Goal: Information Seeking & Learning: Compare options

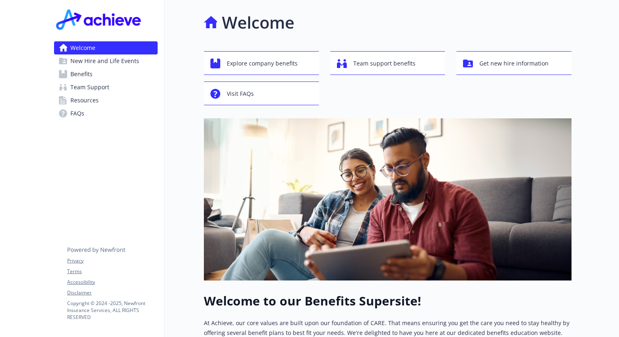
click at [90, 73] on span "Benefits" at bounding box center [81, 74] width 22 height 13
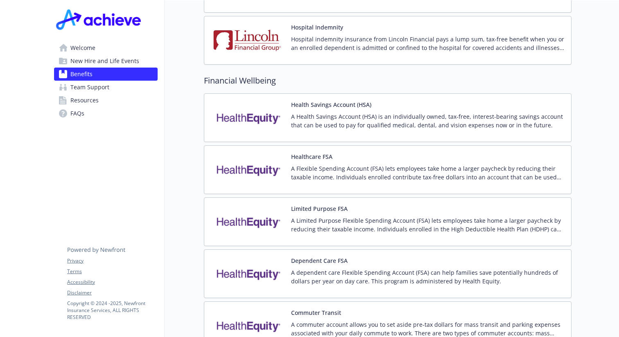
scroll to position [1083, 0]
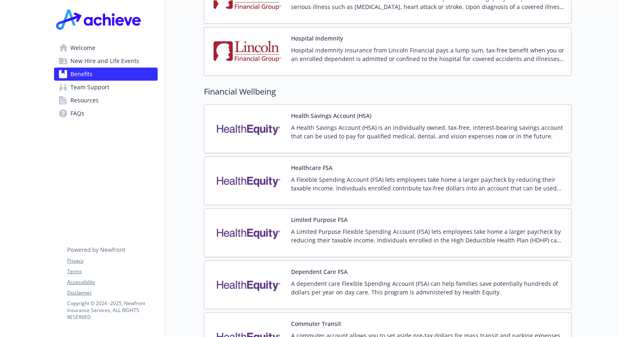
click at [441, 126] on p "A Health Savings Account (HSA) is an individually owned, tax-free, interest-bea…" at bounding box center [427, 131] width 273 height 17
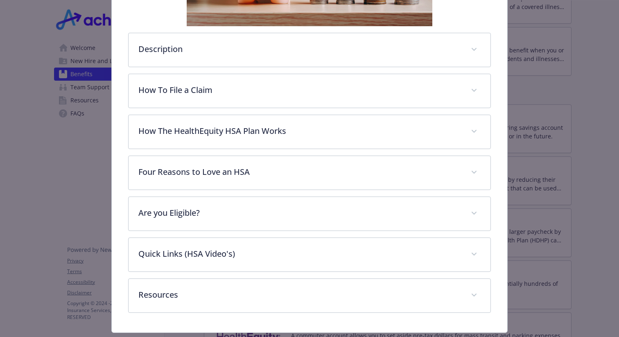
scroll to position [284, 0]
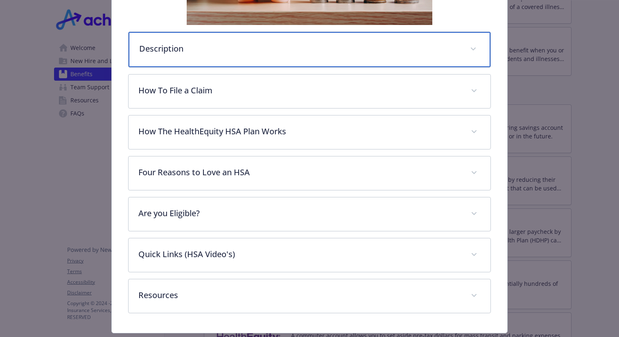
click at [458, 52] on p "Description" at bounding box center [299, 49] width 321 height 12
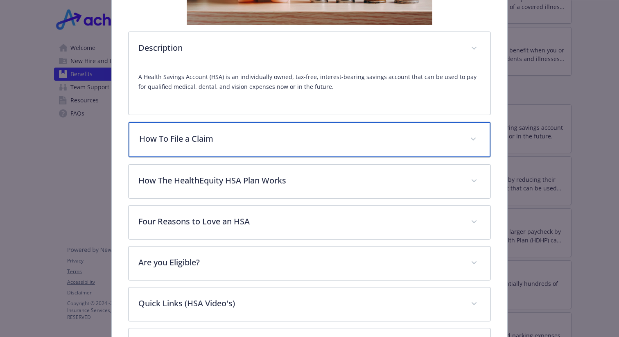
click at [455, 142] on p "How To File a Claim" at bounding box center [299, 139] width 321 height 12
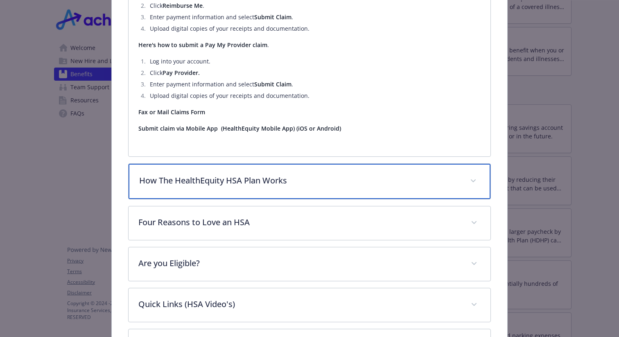
scroll to position [504, 0]
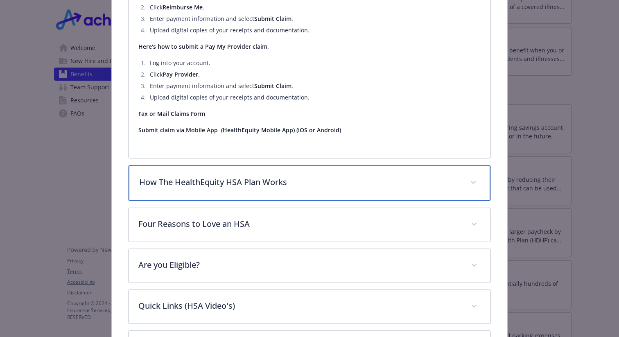
click at [425, 180] on p "How The HealthEquity HSA Plan Works" at bounding box center [299, 182] width 321 height 12
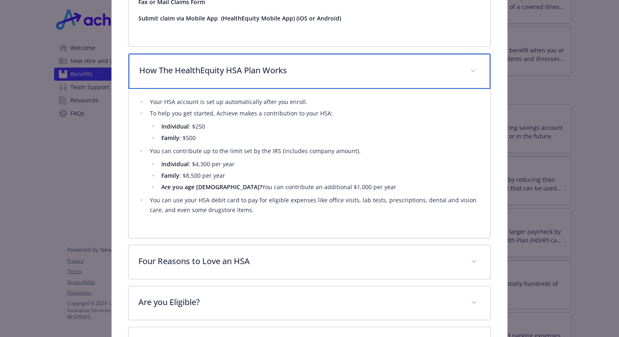
scroll to position [616, 0]
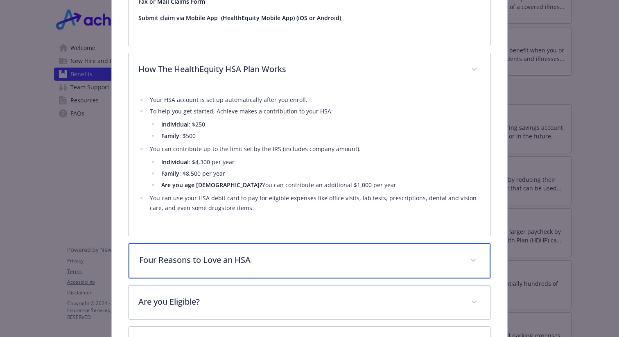
click at [368, 262] on p "Four Reasons to Love an HSA" at bounding box center [299, 260] width 321 height 12
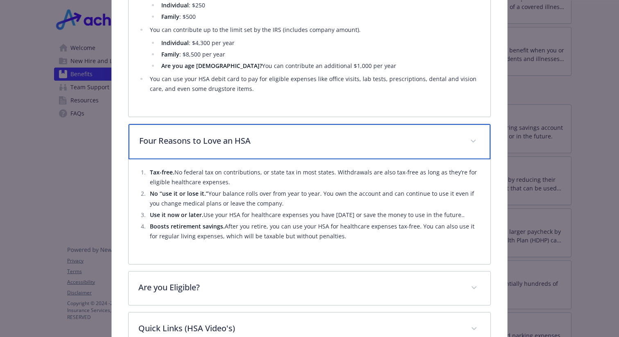
scroll to position [745, 0]
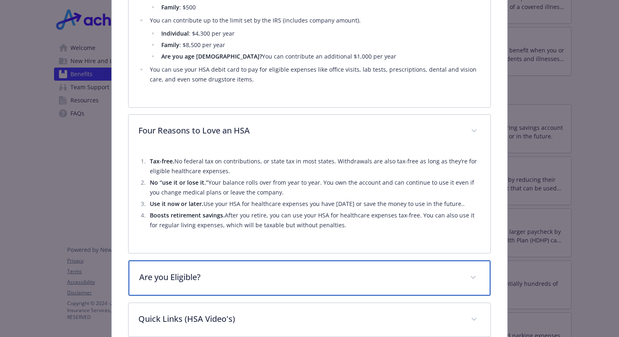
click at [368, 262] on div "Are you Eligible?" at bounding box center [309, 277] width 362 height 35
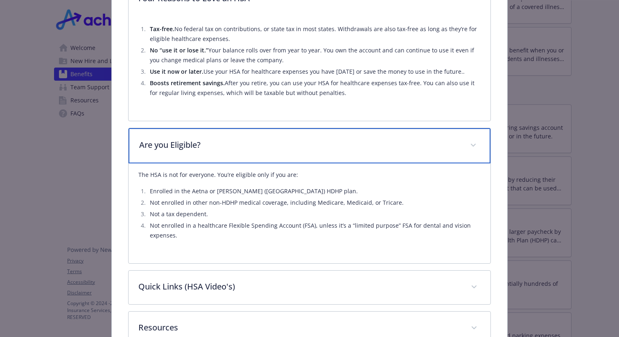
scroll to position [896, 0]
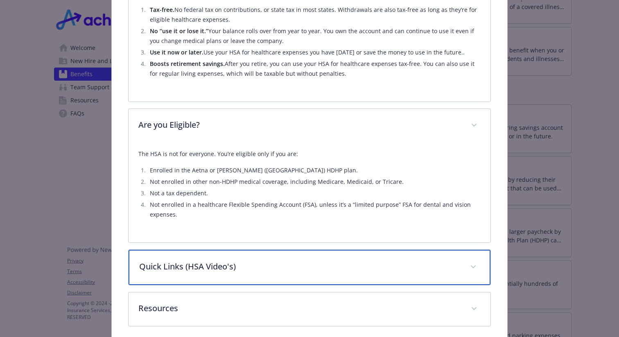
click at [365, 257] on div "Quick Links (HSA Video's)" at bounding box center [309, 267] width 362 height 35
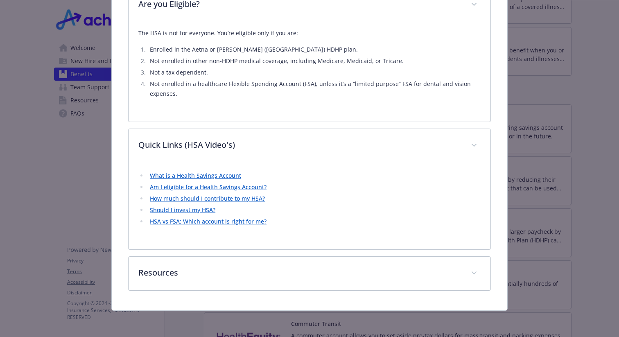
scroll to position [1017, 0]
click at [233, 221] on link "HSA vs FSA: Which account is right for me?" at bounding box center [208, 221] width 117 height 8
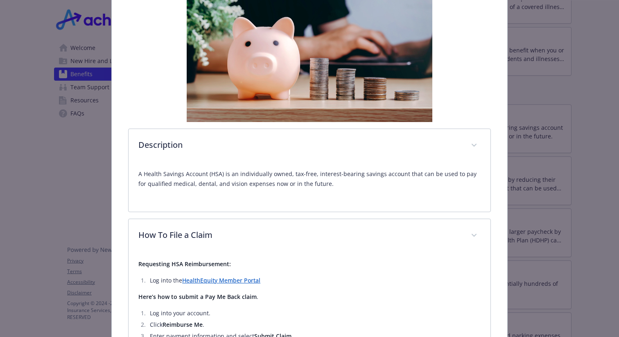
scroll to position [0, 0]
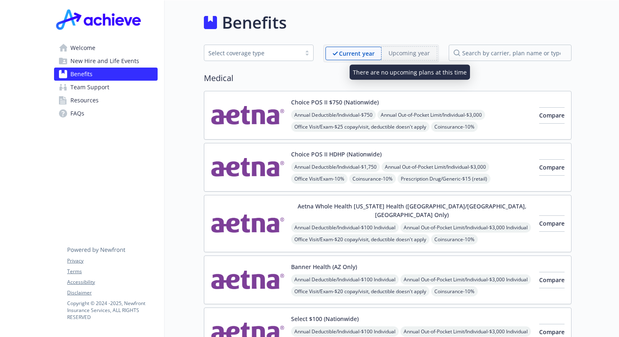
click at [410, 59] on span "Upcoming year" at bounding box center [408, 54] width 55 height 14
click at [412, 55] on p "Upcoming year" at bounding box center [408, 53] width 41 height 9
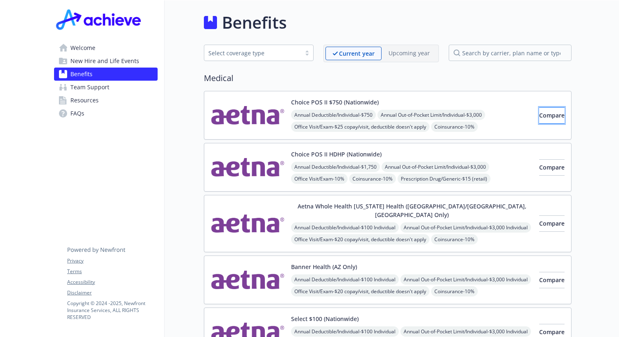
click at [546, 119] on button "Compare" at bounding box center [551, 115] width 25 height 16
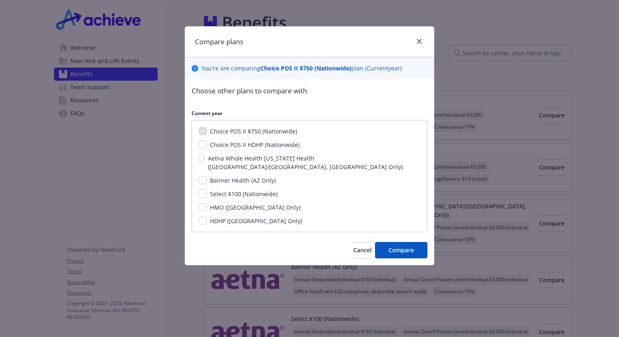
click at [250, 149] on div "Choice POS II HDHP (Nationwide)" at bounding box center [254, 144] width 95 height 9
click at [250, 145] on span "Choice POS II HDHP (Nationwide)" at bounding box center [255, 145] width 90 height 8
click at [207, 145] on input "Choice POS II HDHP (Nationwide)" at bounding box center [202, 144] width 8 height 8
checkbox input "true"
click at [204, 189] on input "Select $100 (Nationwide)" at bounding box center [202, 193] width 8 height 8
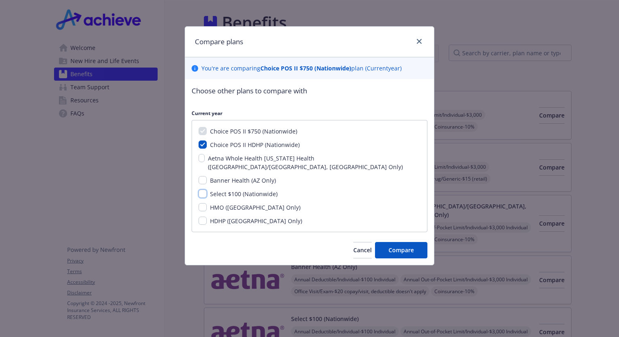
checkbox input "true"
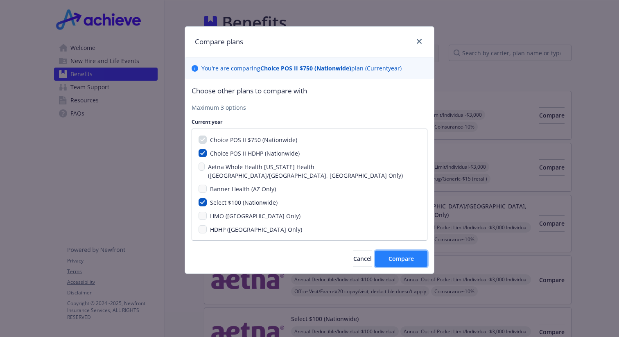
click at [414, 250] on button "Compare" at bounding box center [401, 258] width 52 height 16
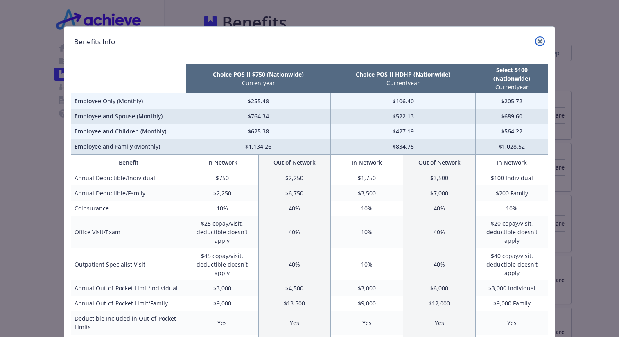
click at [539, 39] on icon "close" at bounding box center [539, 41] width 5 height 5
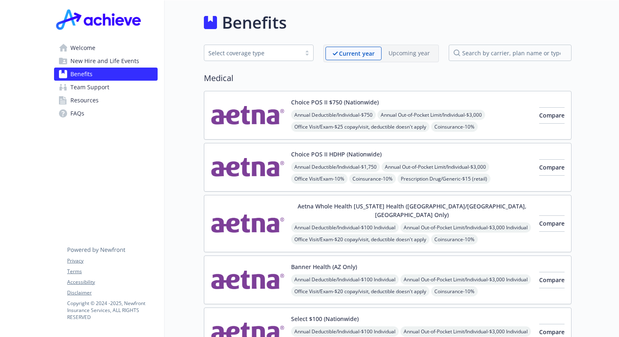
click at [325, 155] on button "Choice POS II HDHP (Nationwide)" at bounding box center [336, 154] width 90 height 9
